Goal: Transaction & Acquisition: Subscribe to service/newsletter

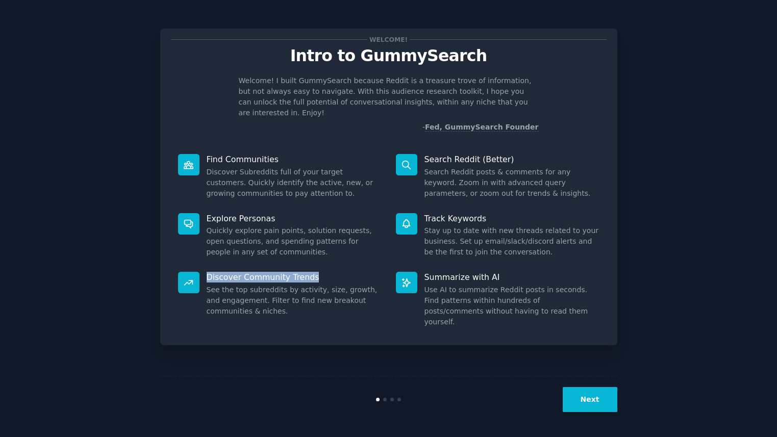
drag, startPoint x: 274, startPoint y: 265, endPoint x: 196, endPoint y: 267, distance: 78.1
click at [196, 272] on dt "Discover Community Trends" at bounding box center [280, 277] width 204 height 11
click at [324, 245] on dd "Quickly explore pain points, solution requests, open questions, and spending pa…" at bounding box center [294, 242] width 175 height 32
click at [603, 401] on button "Next" at bounding box center [590, 399] width 55 height 25
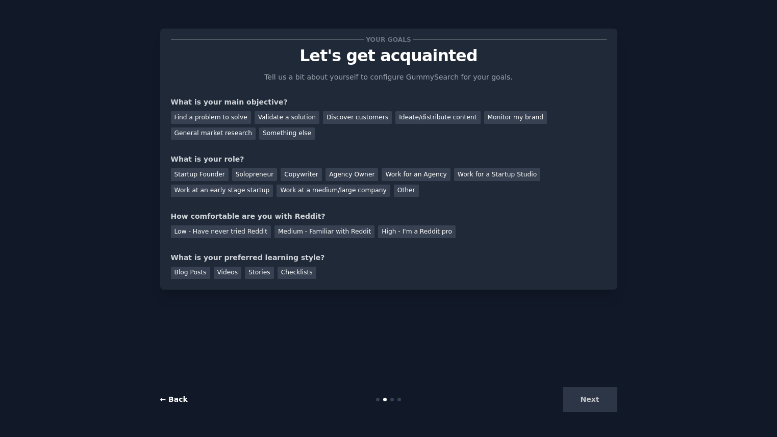
click at [167, 403] on link "← Back" at bounding box center [174, 400] width 28 height 8
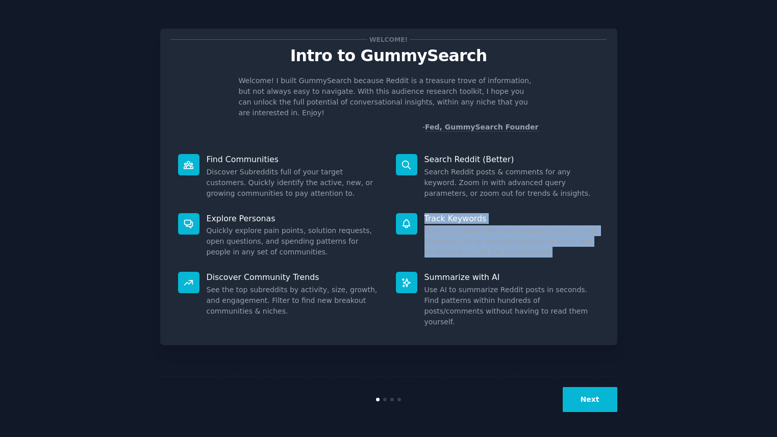
drag, startPoint x: 537, startPoint y: 243, endPoint x: 415, endPoint y: 221, distance: 123.9
click at [415, 221] on div "Track Keywords Stay up to date with new threads related to your business. Set u…" at bounding box center [498, 235] width 218 height 59
click at [520, 213] on p "Track Keywords" at bounding box center [512, 218] width 175 height 11
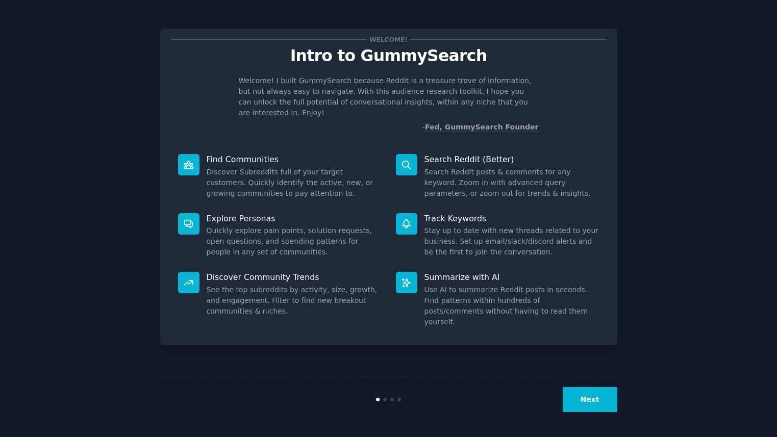
click at [509, 232] on dd "Stay up to date with new threads related to your business. Set up email/slack/d…" at bounding box center [512, 242] width 175 height 32
click at [600, 399] on button "Next" at bounding box center [590, 399] width 55 height 25
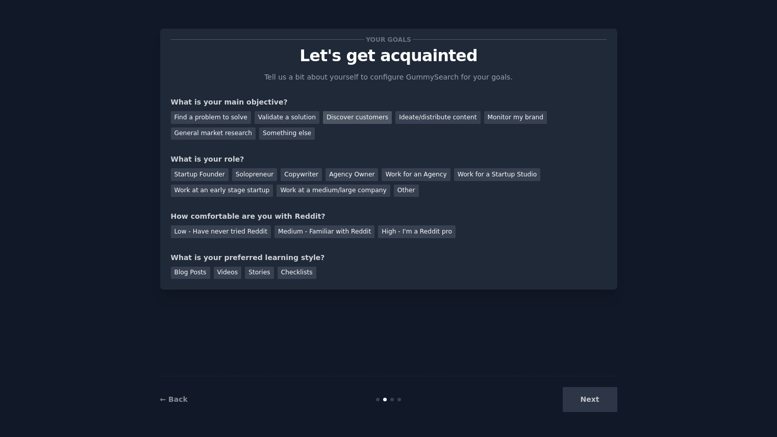
click at [347, 118] on div "Discover customers" at bounding box center [357, 117] width 69 height 13
click at [498, 120] on div "Monitor my brand" at bounding box center [515, 117] width 63 height 13
click at [347, 119] on div "Discover customers" at bounding box center [357, 117] width 69 height 13
click at [503, 116] on div "Monitor my brand" at bounding box center [515, 117] width 63 height 13
click at [365, 193] on div "Work at a medium/large company" at bounding box center [333, 191] width 113 height 13
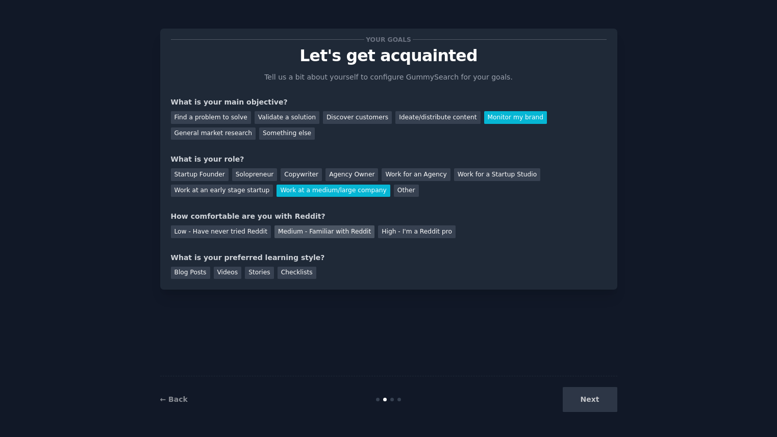
click at [342, 234] on div "Medium - Familiar with Reddit" at bounding box center [325, 232] width 100 height 13
click at [427, 232] on div "High - I'm a Reddit pro" at bounding box center [417, 232] width 78 height 13
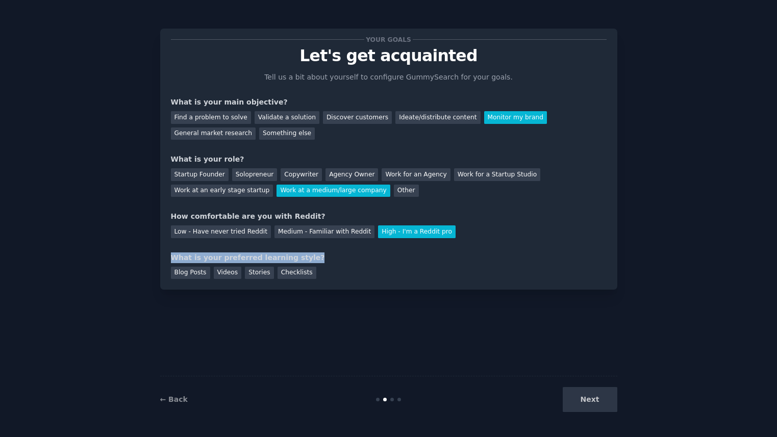
drag, startPoint x: 170, startPoint y: 258, endPoint x: 340, endPoint y: 257, distance: 170.0
click at [331, 261] on div "Your goals Let's get acquainted Tell us a bit about yourself to configure Gummy…" at bounding box center [388, 159] width 457 height 261
click at [345, 254] on div "What is your preferred learning style?" at bounding box center [389, 258] width 436 height 11
click at [289, 277] on div "Checklists" at bounding box center [297, 273] width 39 height 13
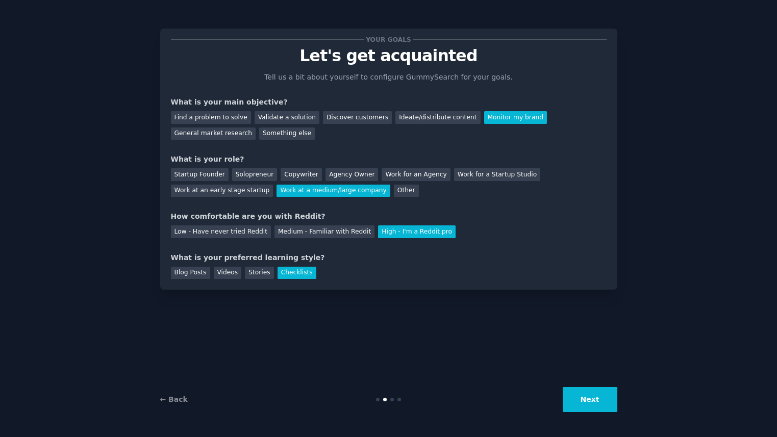
click at [600, 407] on button "Next" at bounding box center [590, 399] width 55 height 25
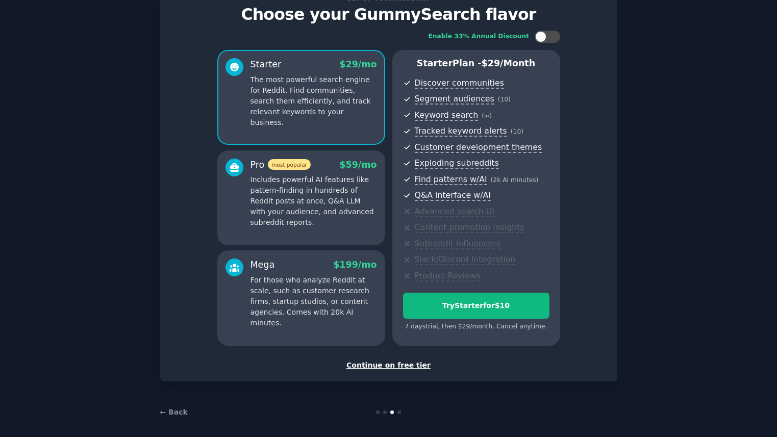
scroll to position [46, 0]
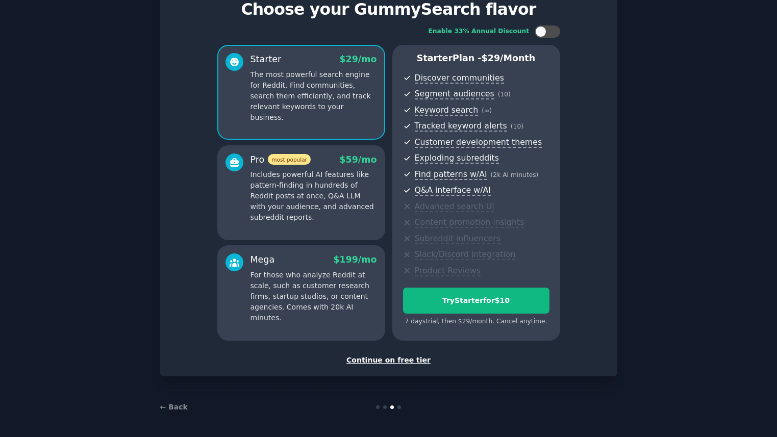
click at [318, 194] on p "Includes powerful AI features like pattern-finding in hundreds of Reddit posts …" at bounding box center [314, 196] width 127 height 54
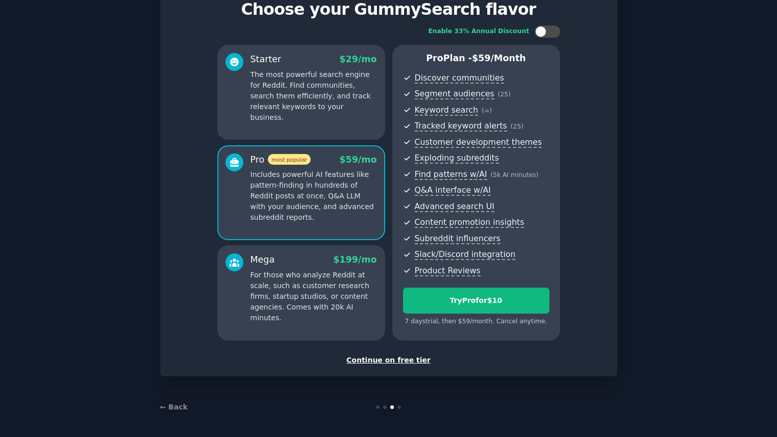
click at [298, 100] on p "The most powerful search engine for Reddit. Find communities, search them effic…" at bounding box center [314, 96] width 127 height 54
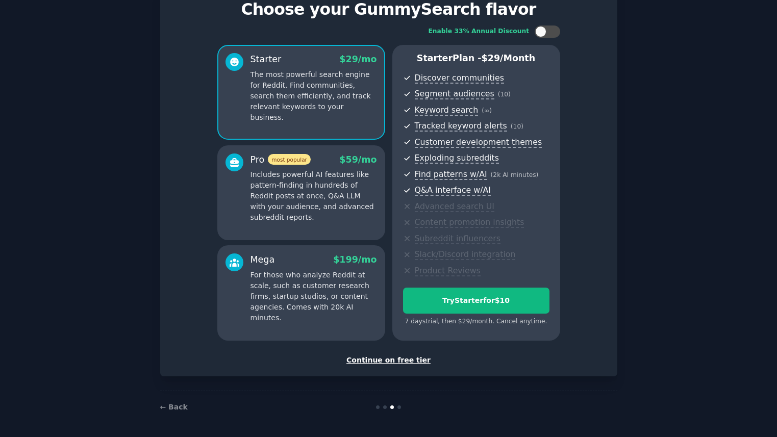
click at [321, 201] on p "Includes powerful AI features like pattern-finding in hundreds of Reddit posts …" at bounding box center [314, 196] width 127 height 54
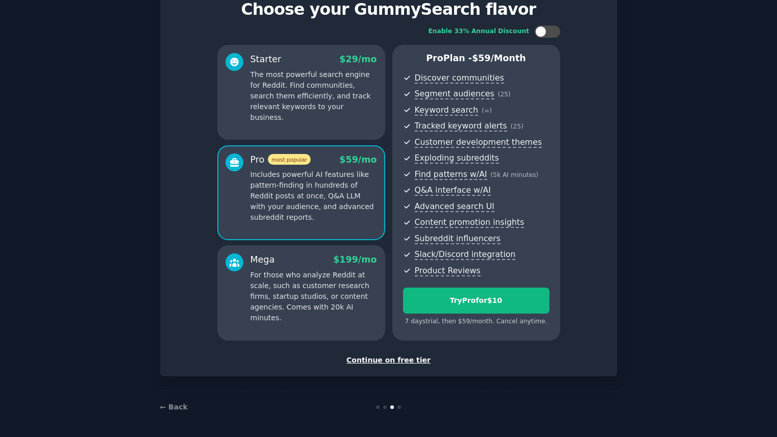
click at [352, 112] on div "Starter $ 29 /mo The most powerful search engine for Reddit. Find communities, …" at bounding box center [301, 92] width 168 height 95
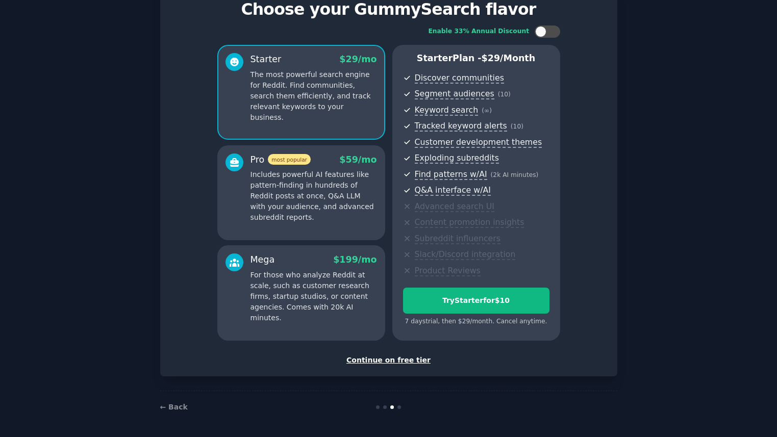
click at [331, 201] on p "Includes powerful AI features like pattern-finding in hundreds of Reddit posts …" at bounding box center [314, 196] width 127 height 54
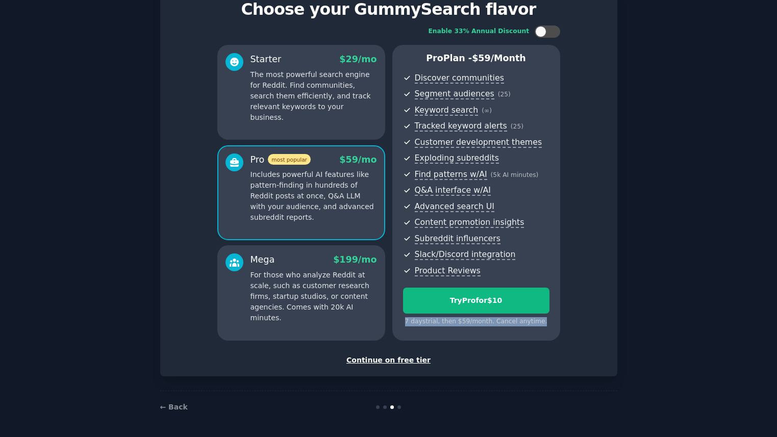
drag, startPoint x: 544, startPoint y: 323, endPoint x: 405, endPoint y: 324, distance: 138.8
click at [405, 324] on div "7 days trial, then $ 59 /month . Cancel anytime." at bounding box center [476, 321] width 146 height 9
click at [424, 322] on div "7 days trial, then $ 59 /month . Cancel anytime." at bounding box center [476, 321] width 146 height 9
click at [304, 286] on p "For those who analyze Reddit at scale, such as customer research firms, startup…" at bounding box center [314, 297] width 127 height 54
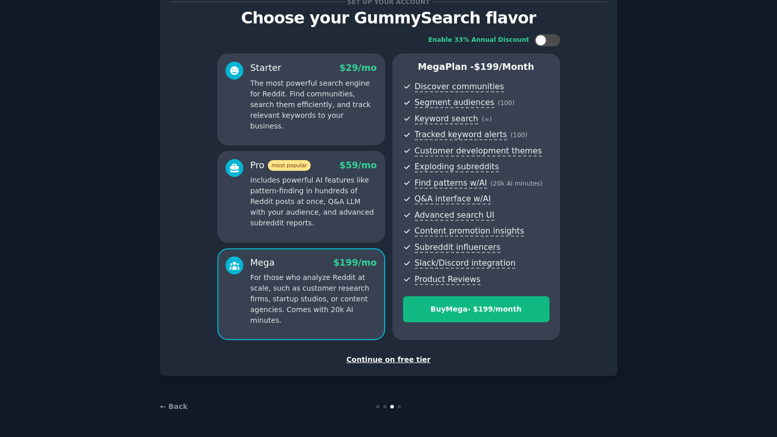
scroll to position [38, 0]
click at [329, 229] on div "Pro most popular $ 59 /mo Includes powerful AI features like pattern-finding in…" at bounding box center [301, 197] width 168 height 92
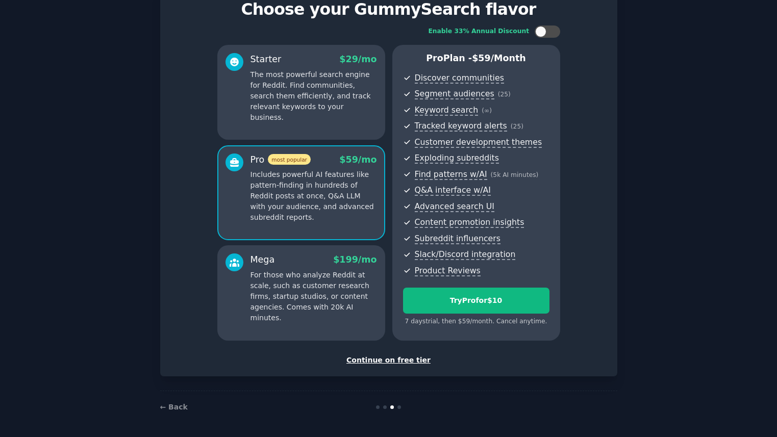
click at [318, 312] on div "Mega $ 199 /mo For those who analyze Reddit at scale, such as customer research…" at bounding box center [301, 292] width 168 height 95
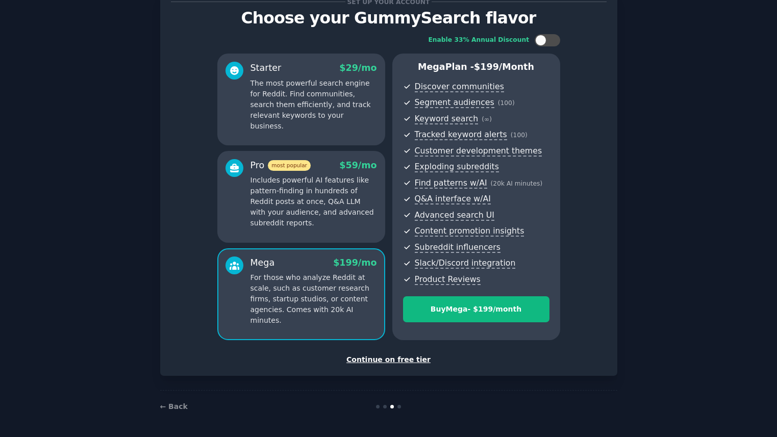
click at [339, 233] on div "Pro most popular $ 59 /mo Includes powerful AI features like pattern-finding in…" at bounding box center [301, 197] width 168 height 92
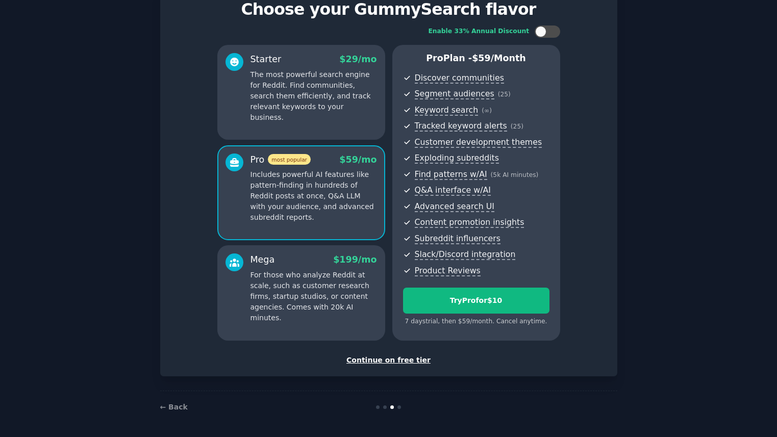
scroll to position [45, 0]
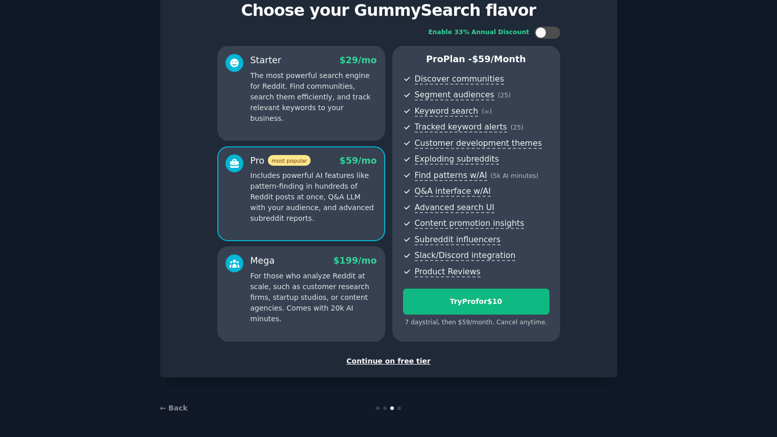
click at [328, 110] on p "The most powerful search engine for Reddit. Find communities, search them effic…" at bounding box center [314, 97] width 127 height 54
